Goal: Task Accomplishment & Management: Use online tool/utility

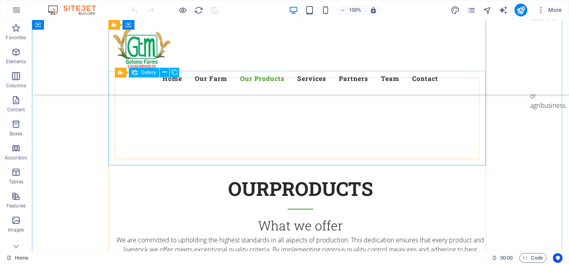
scroll to position [2134, 0]
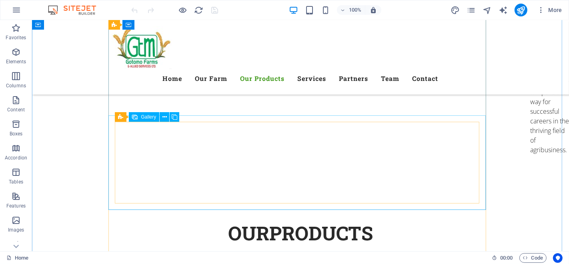
click at [162, 115] on icon at bounding box center [164, 117] width 4 height 8
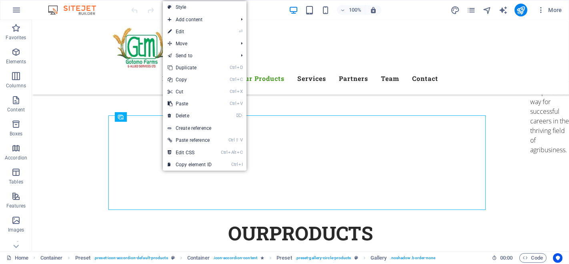
click at [182, 28] on link "⏎ Edit" at bounding box center [190, 32] width 54 height 12
select select "4"
select select "px"
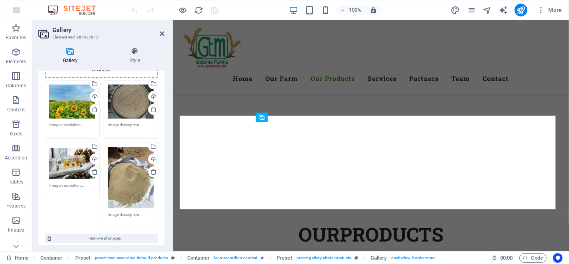
scroll to position [0, 0]
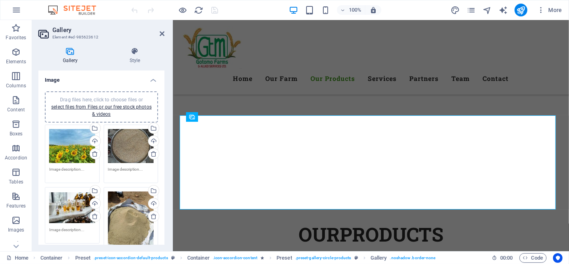
click at [143, 138] on div "Drag files here, click to choose files or select files from Files or our free s…" at bounding box center [131, 146] width 46 height 34
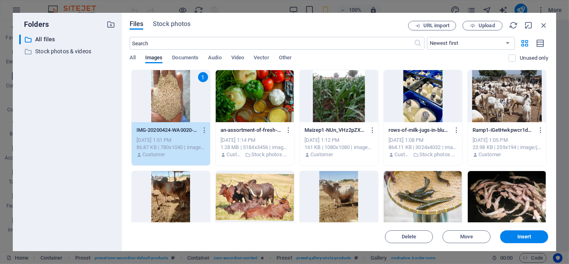
click at [489, 24] on span "Upload" at bounding box center [487, 25] width 16 height 5
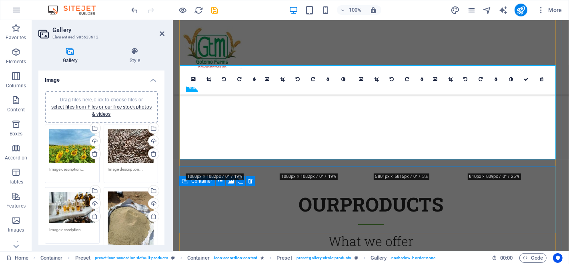
scroll to position [2164, 0]
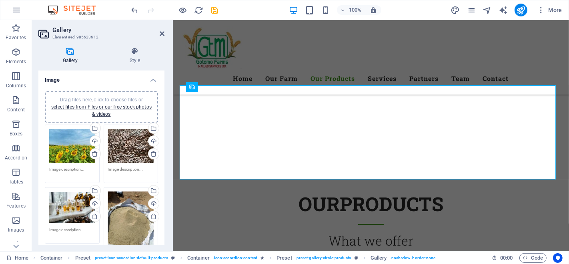
click at [161, 31] on icon at bounding box center [162, 33] width 5 height 6
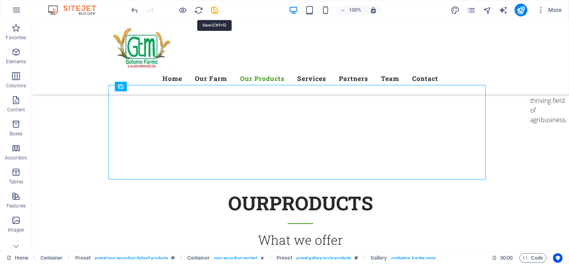
click at [214, 6] on icon "save" at bounding box center [214, 10] width 9 height 9
checkbox input "false"
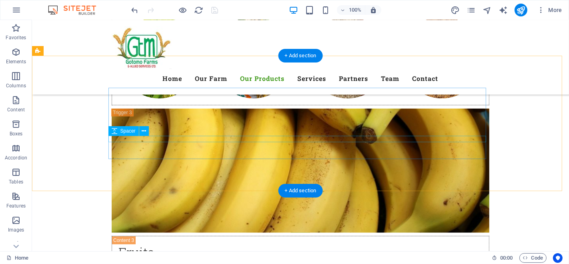
scroll to position [2920, 0]
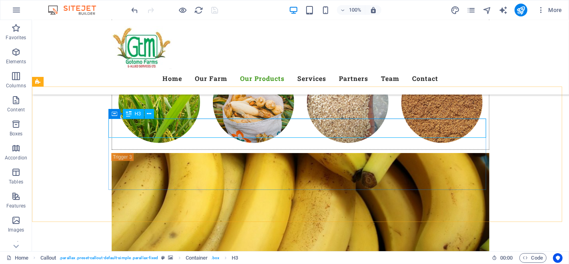
click at [151, 114] on icon at bounding box center [149, 114] width 4 height 8
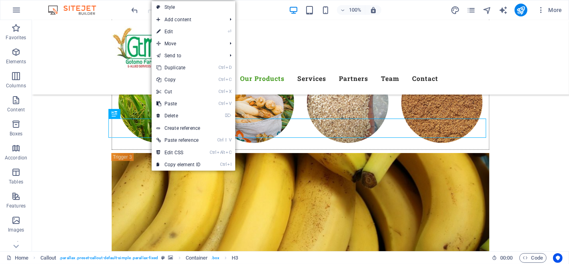
click at [188, 32] on link "⏎ Edit" at bounding box center [179, 32] width 54 height 12
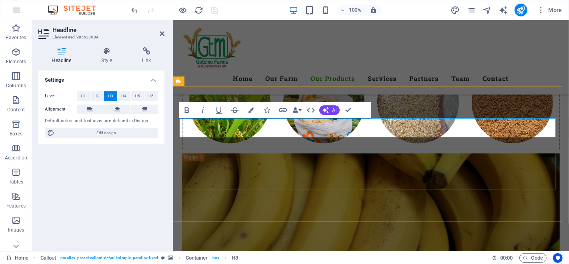
scroll to position [2919, 0]
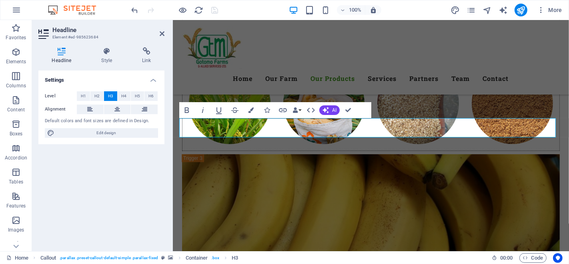
click at [164, 32] on icon at bounding box center [162, 33] width 5 height 6
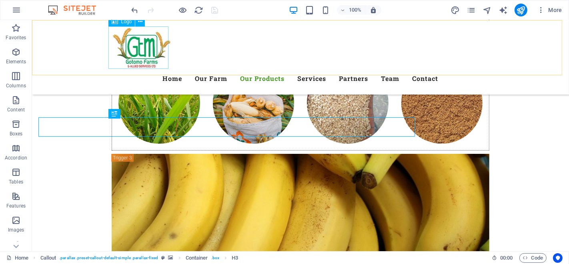
scroll to position [2920, 0]
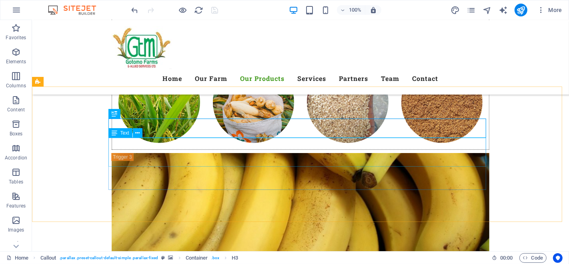
click at [138, 132] on icon at bounding box center [137, 133] width 4 height 8
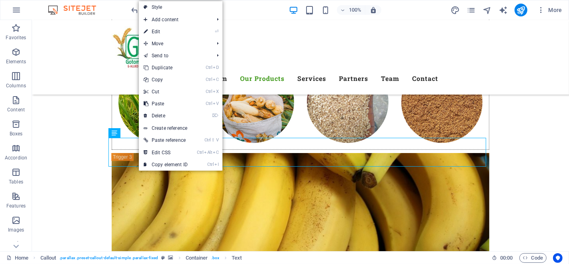
drag, startPoint x: 174, startPoint y: 33, endPoint x: 49, endPoint y: 63, distance: 129.3
click at [174, 33] on link "⏎ Edit" at bounding box center [166, 32] width 54 height 12
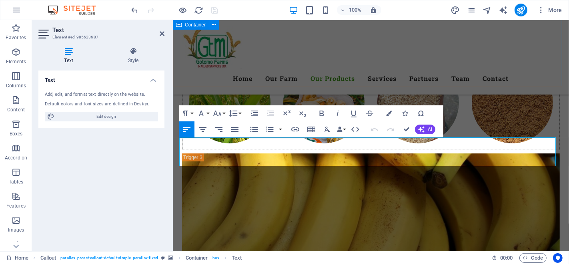
scroll to position [2919, 0]
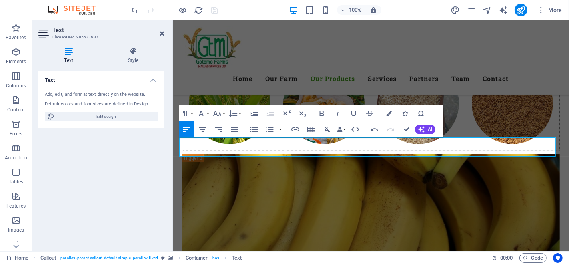
click at [375, 125] on icon "button" at bounding box center [375, 129] width 10 height 10
click at [423, 126] on icon "button" at bounding box center [421, 129] width 6 height 6
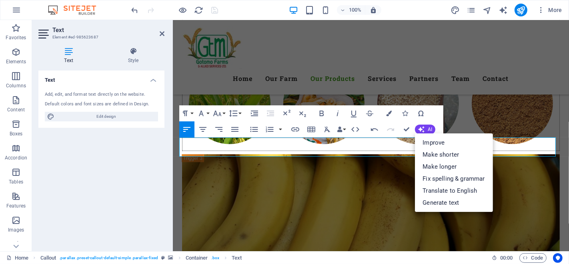
click at [436, 143] on link "Improve" at bounding box center [454, 142] width 78 height 12
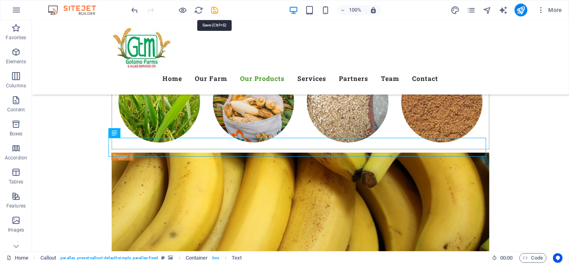
click at [215, 10] on icon "save" at bounding box center [214, 10] width 9 height 9
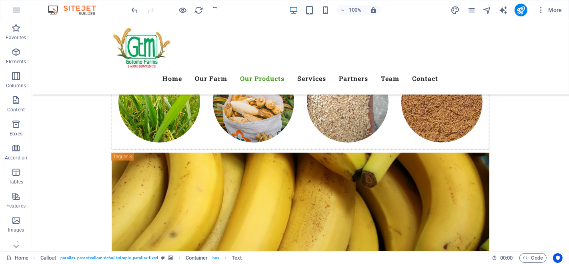
checkbox input "false"
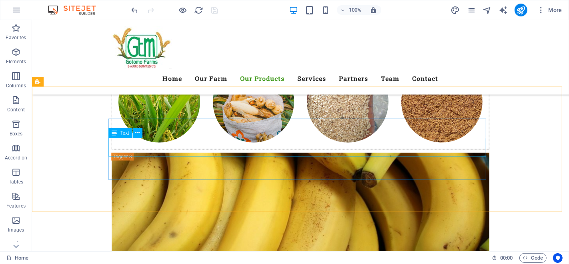
click at [136, 130] on icon at bounding box center [137, 132] width 4 height 8
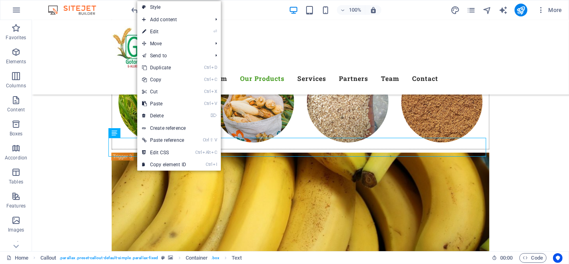
click at [176, 30] on link "⏎ Edit" at bounding box center [164, 32] width 54 height 12
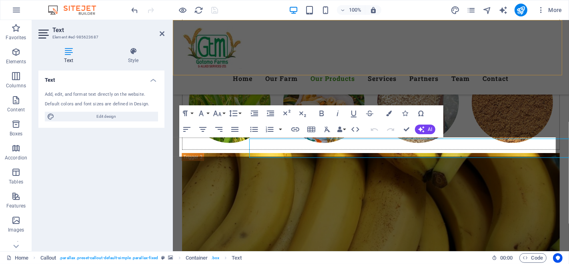
scroll to position [2919, 0]
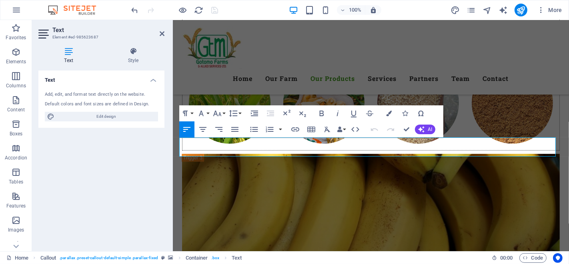
click at [426, 127] on button "AI" at bounding box center [425, 129] width 20 height 10
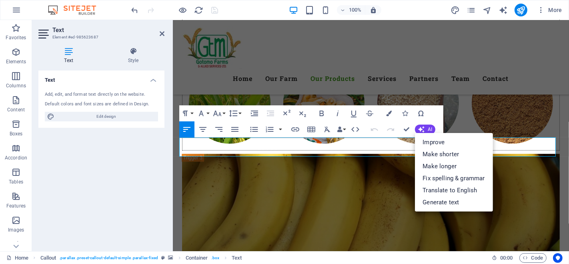
click at [445, 162] on link "Make longer" at bounding box center [454, 166] width 78 height 12
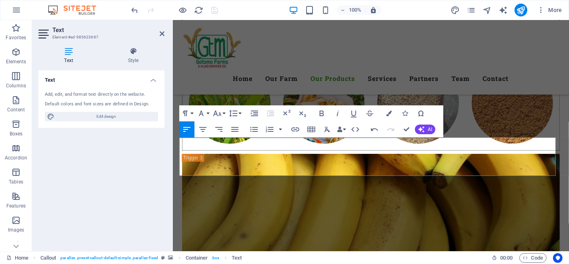
click at [424, 127] on icon "button" at bounding box center [421, 129] width 8 height 8
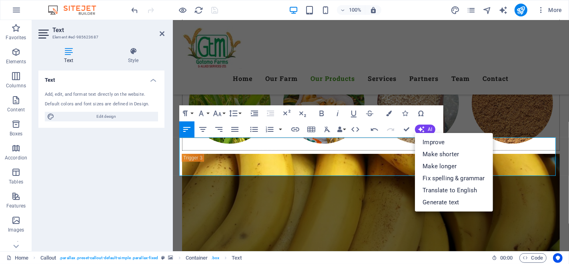
click at [447, 152] on link "Make shorter" at bounding box center [454, 154] width 78 height 12
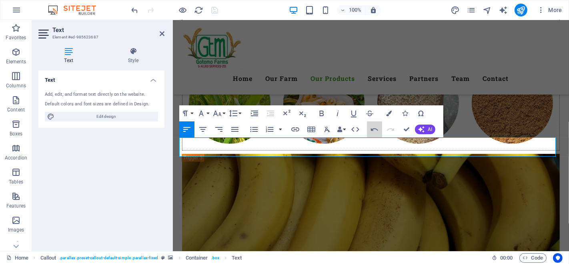
click at [375, 129] on icon "button" at bounding box center [375, 129] width 10 height 10
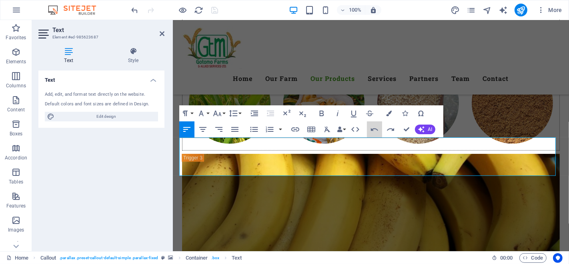
click at [373, 127] on icon "button" at bounding box center [375, 129] width 10 height 10
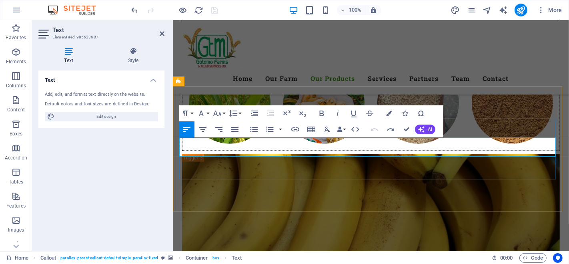
copy p "Whether you want to engage in organic farming or simply purchase high-quality o…"
click at [419, 128] on icon "button" at bounding box center [421, 129] width 8 height 8
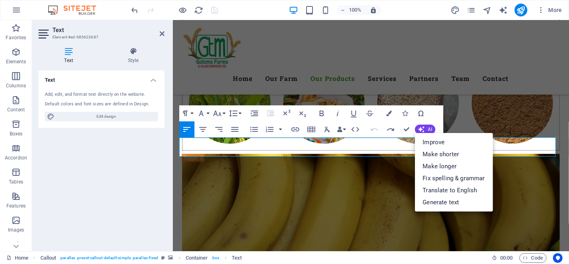
click at [439, 163] on link "Make longer" at bounding box center [454, 166] width 78 height 12
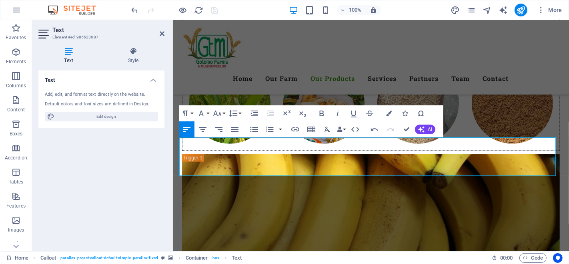
click at [421, 127] on icon "button" at bounding box center [421, 128] width 9 height 9
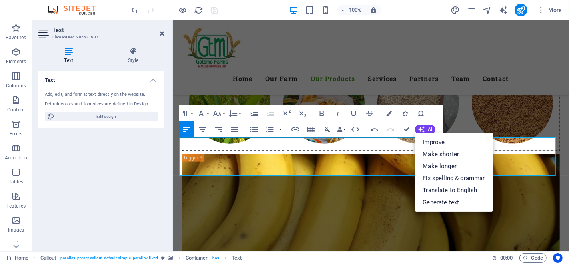
click at [439, 152] on link "Make shorter" at bounding box center [454, 154] width 78 height 12
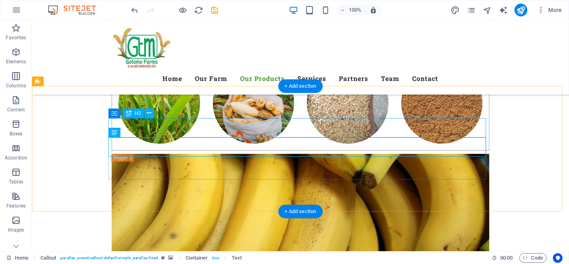
scroll to position [2921, 0]
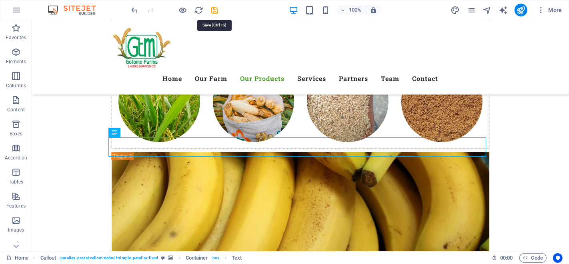
click at [215, 7] on icon "save" at bounding box center [214, 10] width 9 height 9
checkbox input "false"
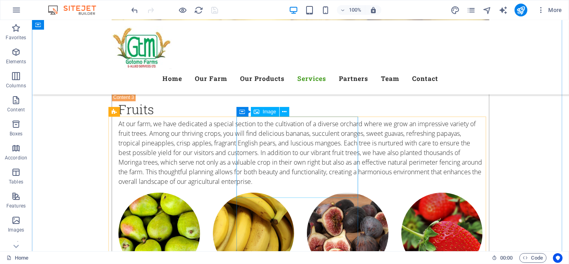
scroll to position [3098, 0]
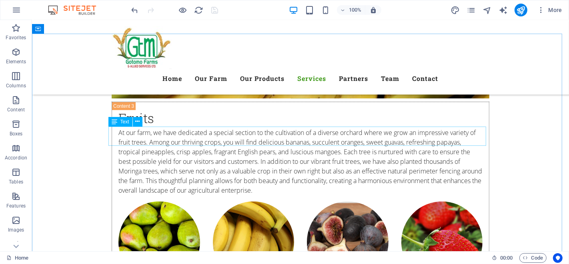
click at [138, 120] on icon at bounding box center [137, 121] width 4 height 8
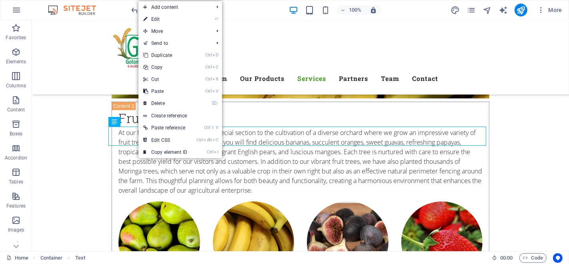
click at [164, 16] on link "⏎ Edit" at bounding box center [165, 19] width 54 height 12
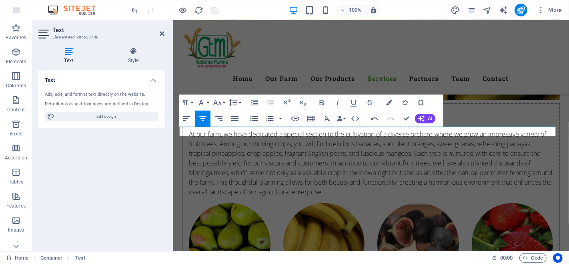
click at [424, 116] on button "AI" at bounding box center [425, 119] width 20 height 10
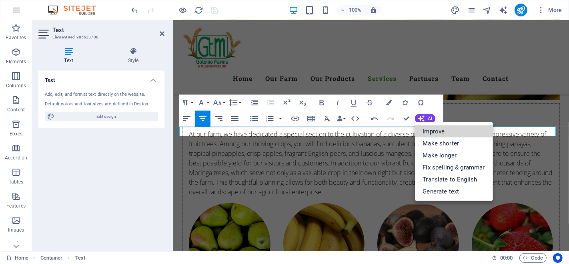
click at [442, 132] on link "Improve" at bounding box center [454, 131] width 78 height 12
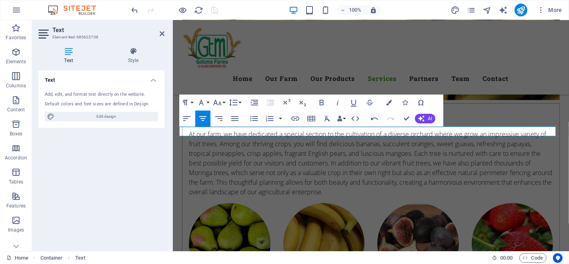
click at [430, 117] on span "AI" at bounding box center [430, 118] width 4 height 5
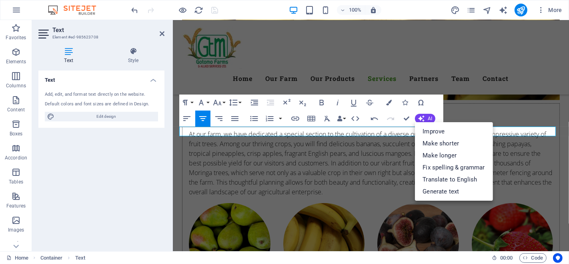
click at [452, 154] on link "Make longer" at bounding box center [454, 155] width 78 height 12
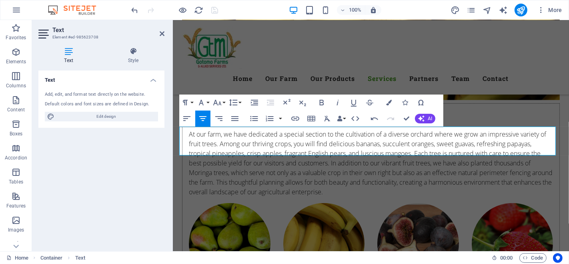
click at [423, 118] on icon "button" at bounding box center [421, 118] width 6 height 6
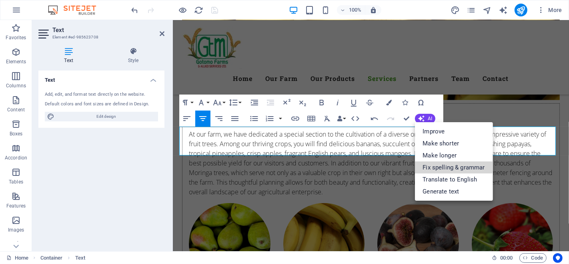
click at [458, 162] on link "Fix spelling & grammar" at bounding box center [454, 167] width 78 height 12
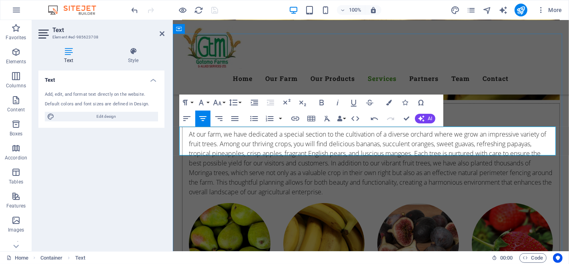
click at [431, 117] on span "AI" at bounding box center [430, 118] width 4 height 5
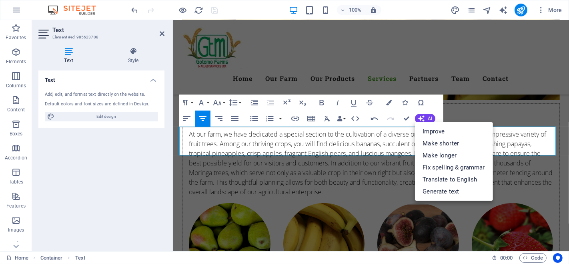
click at [437, 129] on link "Improve" at bounding box center [454, 131] width 78 height 12
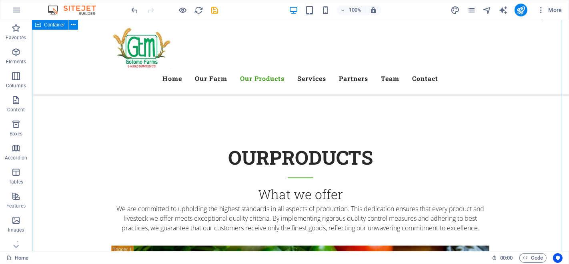
scroll to position [2032, 0]
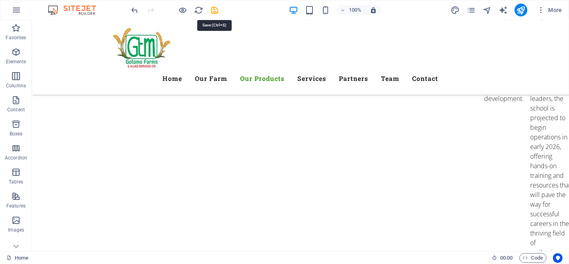
click at [215, 8] on icon "save" at bounding box center [214, 10] width 9 height 9
checkbox input "false"
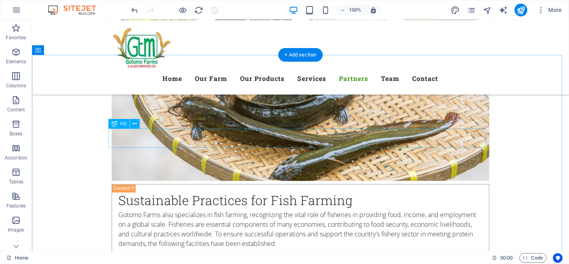
scroll to position [3677, 0]
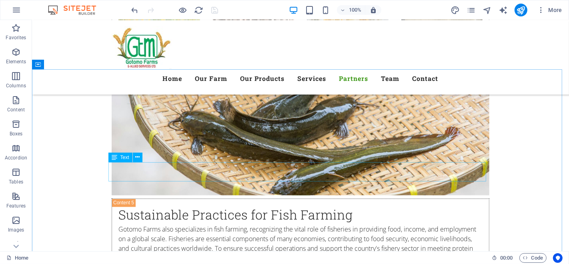
click at [139, 158] on icon at bounding box center [137, 157] width 4 height 8
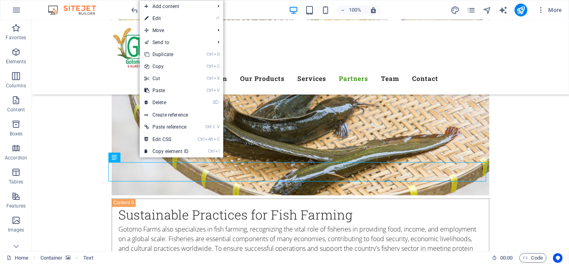
click at [167, 18] on link "⏎ Edit" at bounding box center [167, 18] width 54 height 12
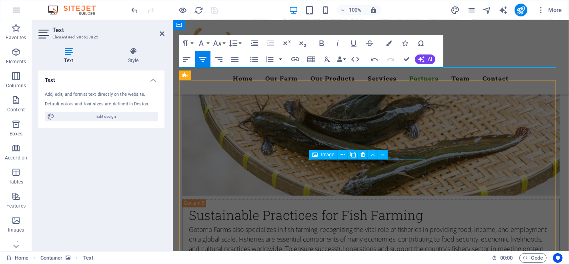
scroll to position [3873, 0]
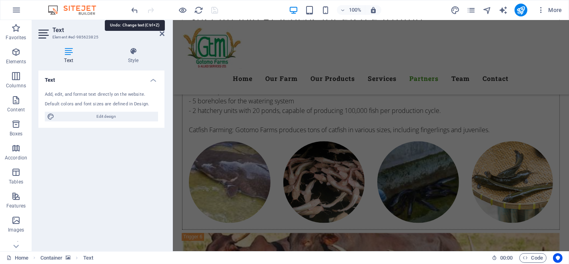
click at [137, 11] on icon "undo" at bounding box center [134, 10] width 9 height 9
click at [135, 9] on icon "undo" at bounding box center [134, 10] width 9 height 9
click at [134, 8] on icon "undo" at bounding box center [134, 10] width 9 height 9
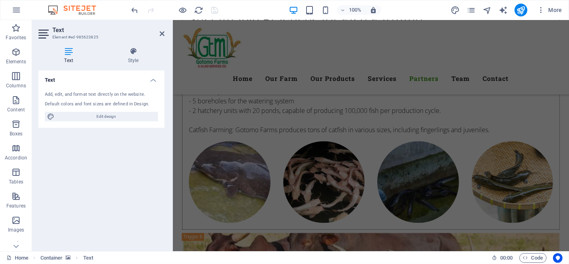
click at [162, 32] on icon at bounding box center [162, 33] width 5 height 6
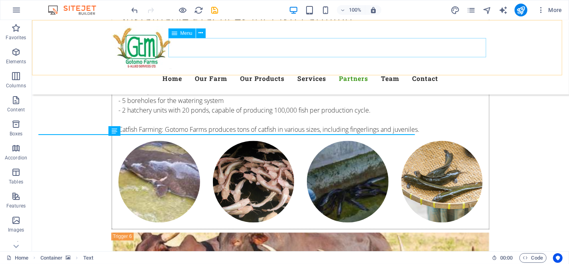
scroll to position [3703, 0]
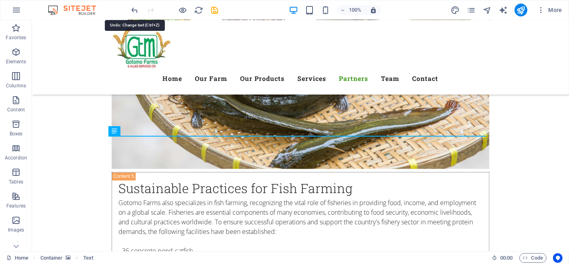
click at [134, 9] on icon "undo" at bounding box center [134, 10] width 9 height 9
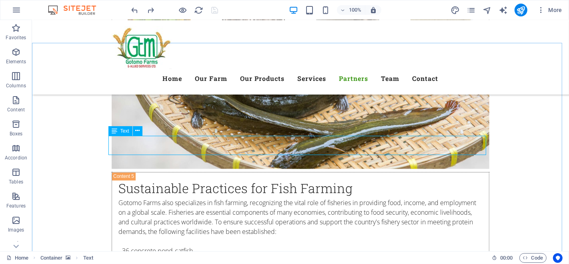
click at [137, 129] on icon at bounding box center [137, 130] width 4 height 8
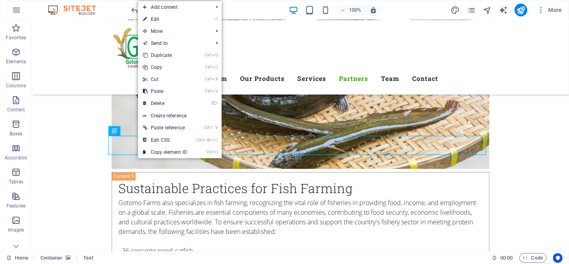
click at [167, 20] on link "⏎ Edit" at bounding box center [165, 19] width 54 height 12
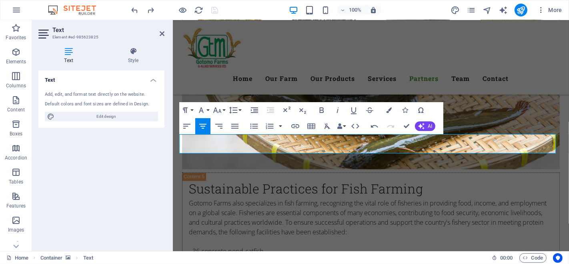
click at [425, 126] on button "AI" at bounding box center [425, 126] width 20 height 10
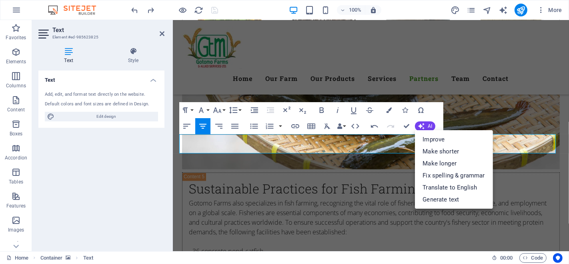
click at [442, 139] on link "Improve" at bounding box center [454, 139] width 78 height 12
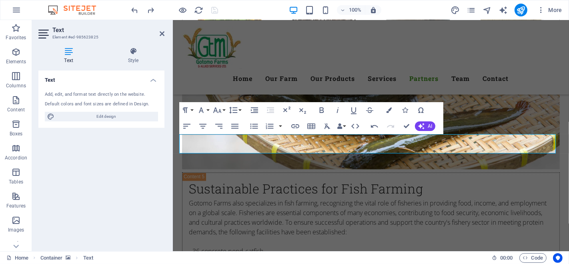
click at [429, 126] on span "AI" at bounding box center [430, 126] width 4 height 5
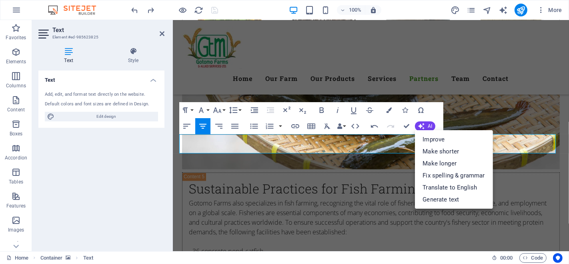
click at [448, 162] on link "Make longer" at bounding box center [454, 163] width 78 height 12
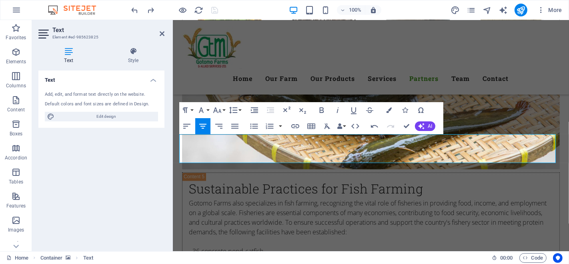
click at [424, 126] on icon "button" at bounding box center [421, 126] width 6 height 6
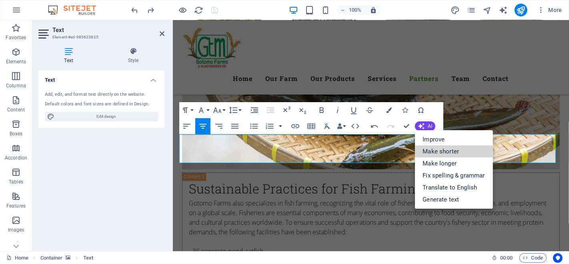
click at [438, 148] on link "Make shorter" at bounding box center [454, 151] width 78 height 12
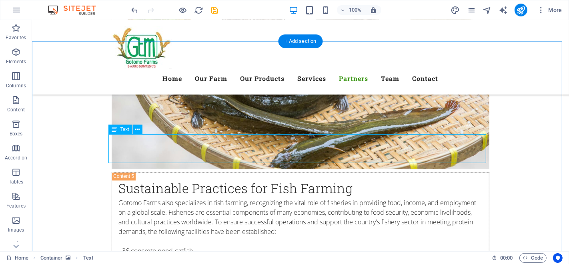
scroll to position [3705, 0]
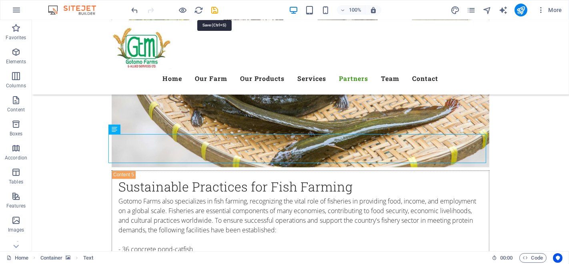
click at [215, 8] on icon "save" at bounding box center [214, 10] width 9 height 9
checkbox input "false"
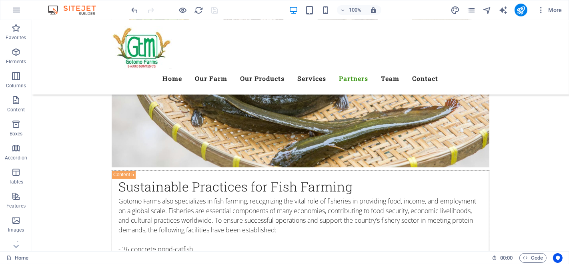
click at [213, 7] on div at bounding box center [175, 10] width 90 height 13
click at [520, 9] on icon "publish" at bounding box center [520, 10] width 9 height 9
